Goal: Transaction & Acquisition: Obtain resource

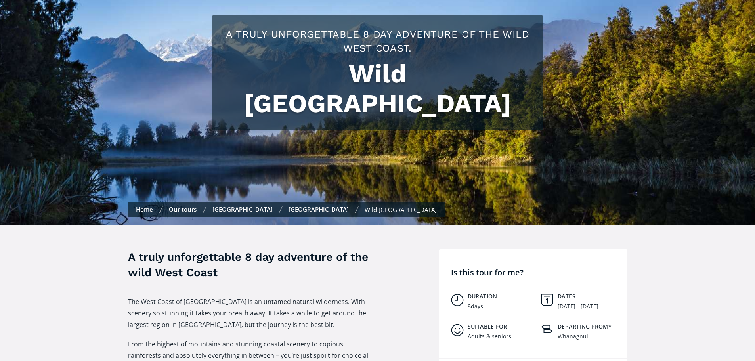
scroll to position [2339, 0]
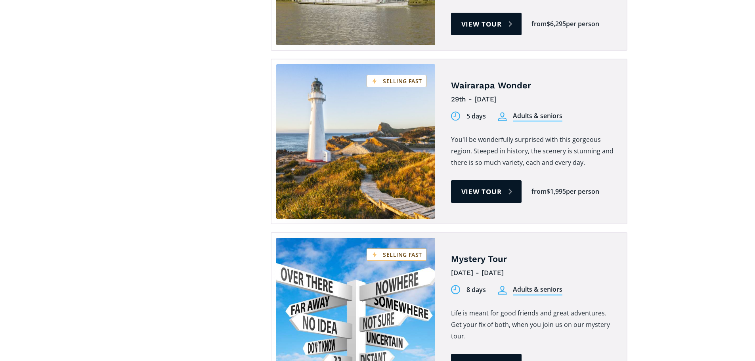
scroll to position [2022, 0]
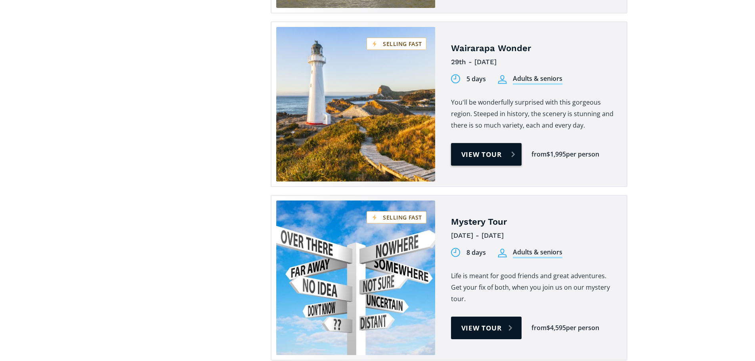
click at [473, 143] on link "View tour" at bounding box center [486, 154] width 71 height 23
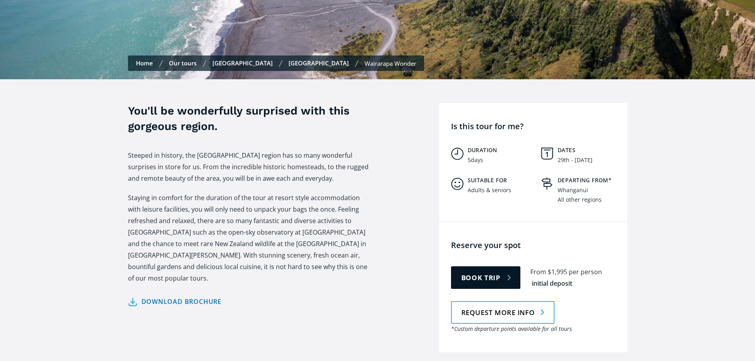
scroll to position [238, 0]
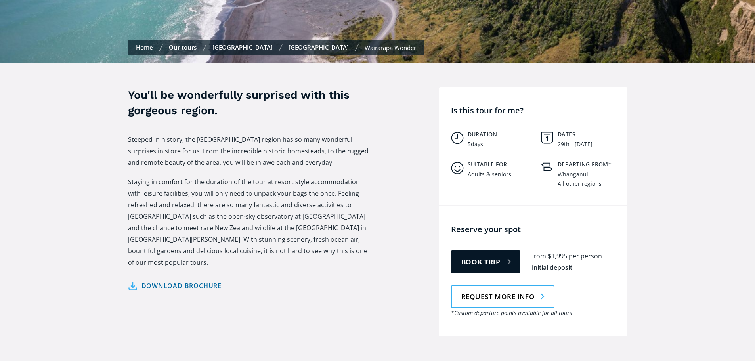
click at [186, 280] on link "Download brochure" at bounding box center [175, 285] width 94 height 11
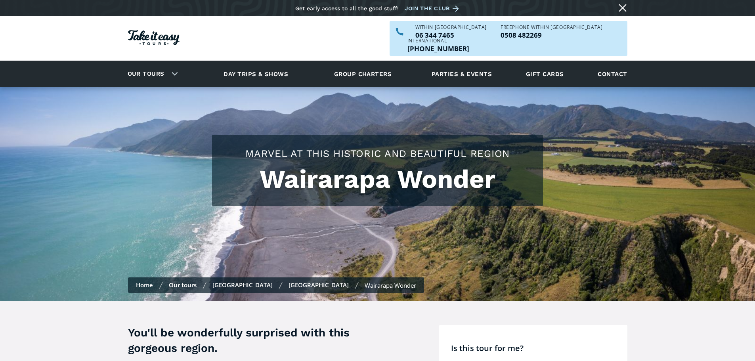
scroll to position [238, 0]
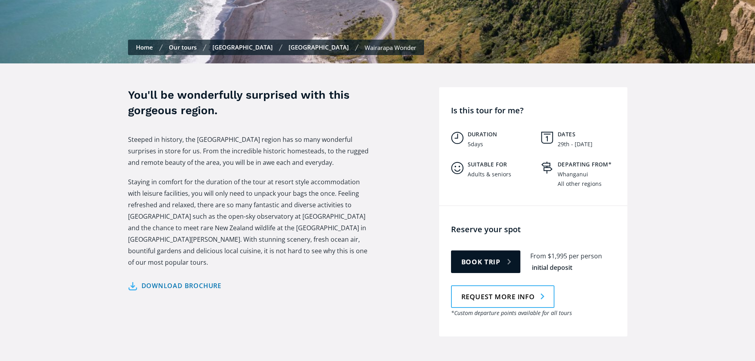
click at [183, 43] on link "Our tours" at bounding box center [183, 47] width 28 height 8
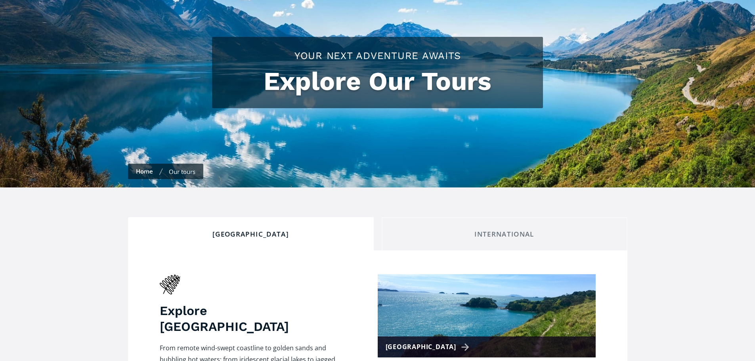
checkbox input "true"
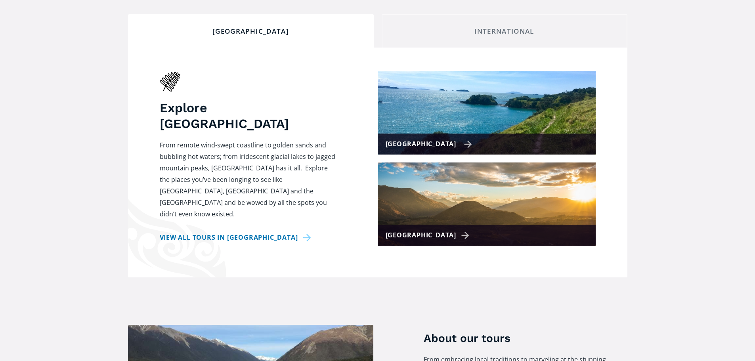
scroll to position [317, 0]
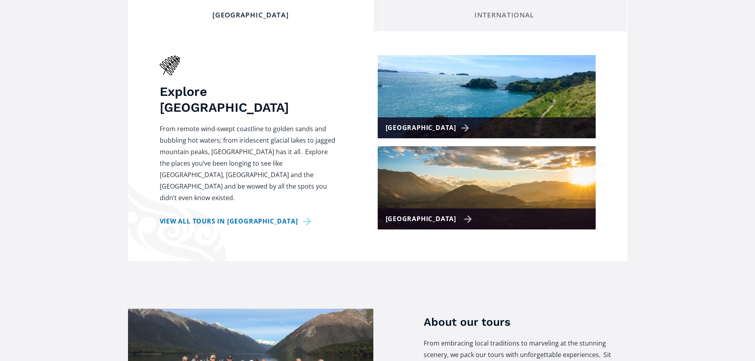
click at [443, 190] on img at bounding box center [487, 187] width 218 height 83
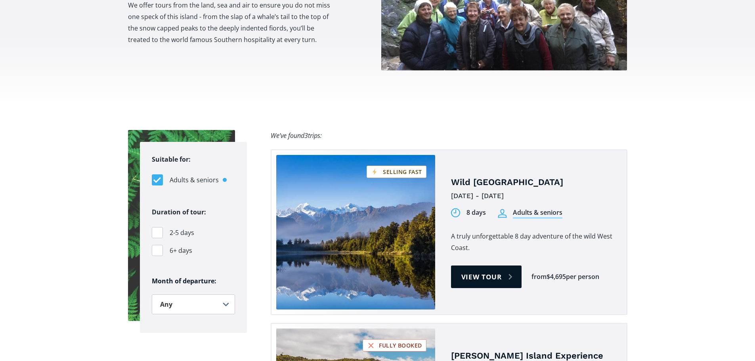
scroll to position [436, 0]
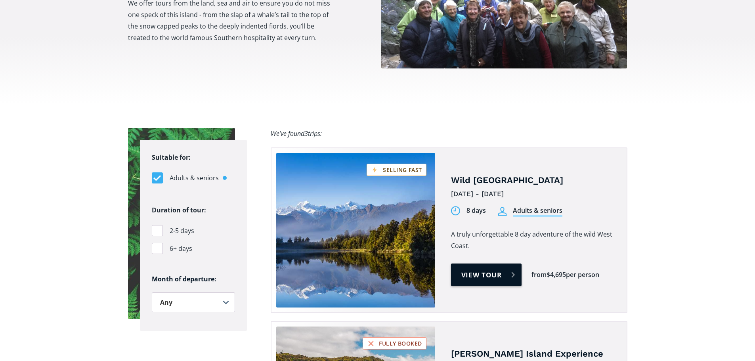
click at [481, 264] on link "View tour" at bounding box center [486, 275] width 71 height 23
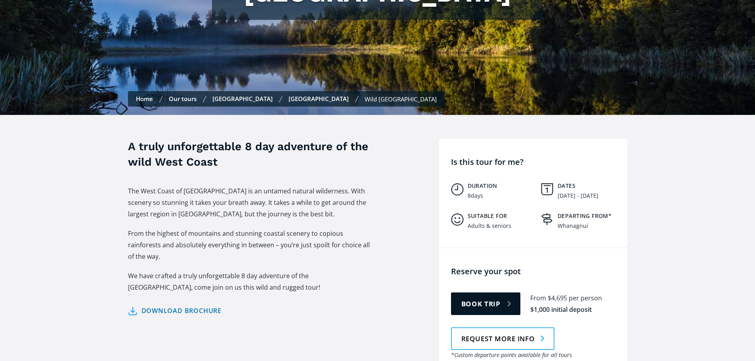
scroll to position [238, 0]
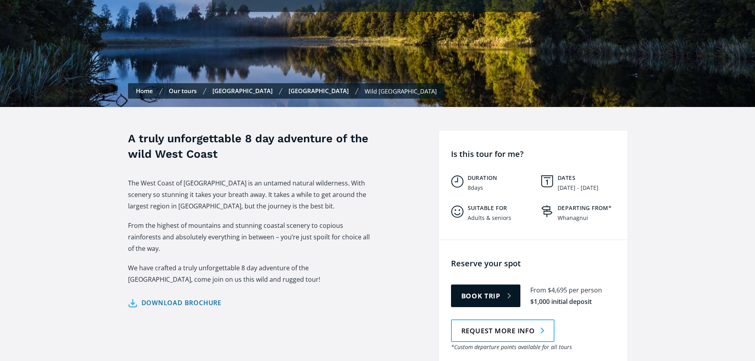
click at [178, 297] on link "Download brochure" at bounding box center [175, 302] width 94 height 11
